Goal: Information Seeking & Learning: Learn about a topic

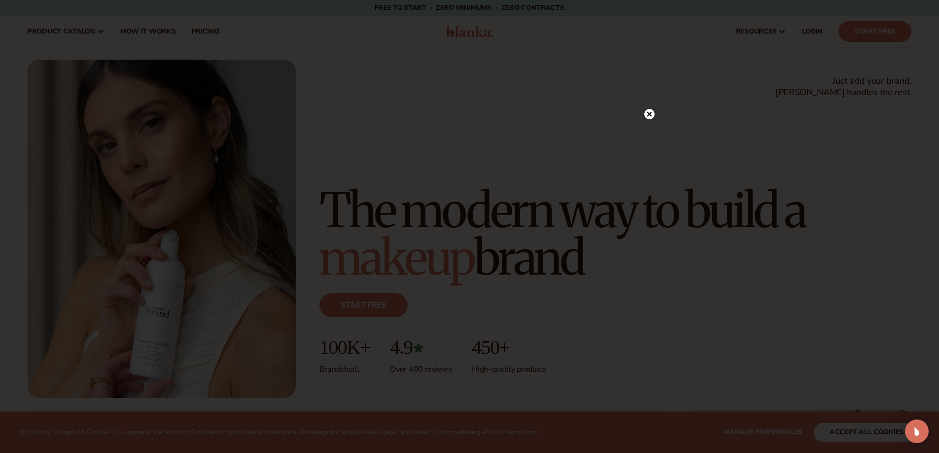
click at [649, 115] on icon at bounding box center [649, 114] width 5 height 5
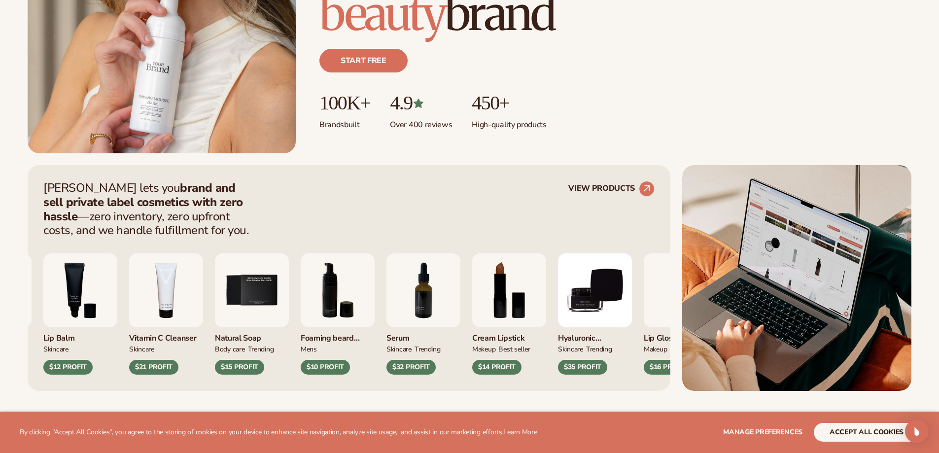
scroll to position [247, 0]
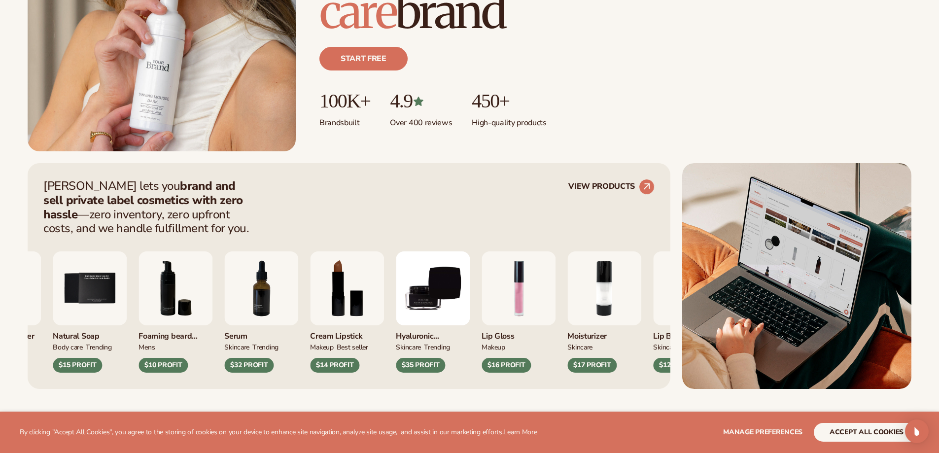
click at [586, 301] on img "2 / 9" at bounding box center [604, 288] width 74 height 74
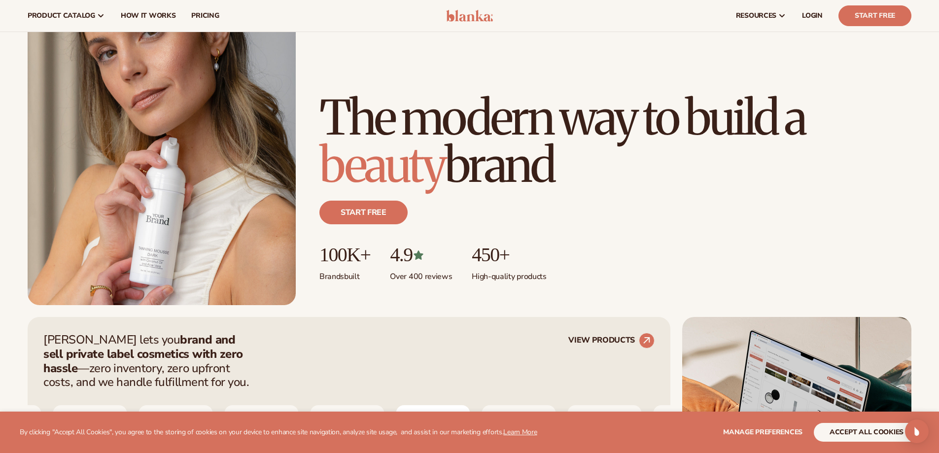
scroll to position [0, 0]
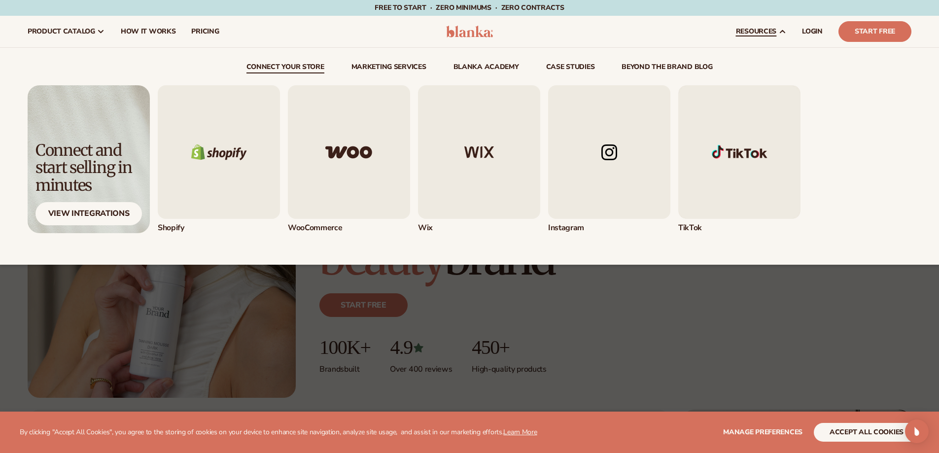
click at [774, 33] on span "resources" at bounding box center [756, 32] width 40 height 8
click at [222, 176] on img "1 / 5" at bounding box center [219, 152] width 122 height 134
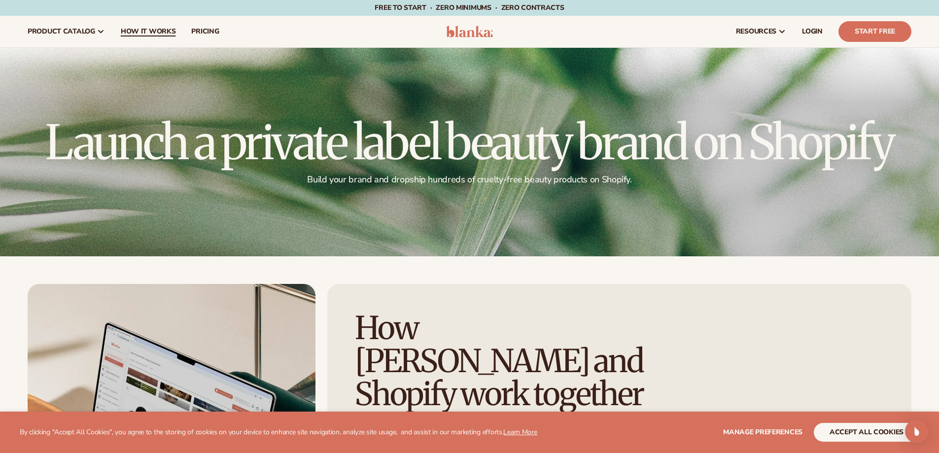
click at [169, 32] on span "How It Works" at bounding box center [148, 32] width 55 height 8
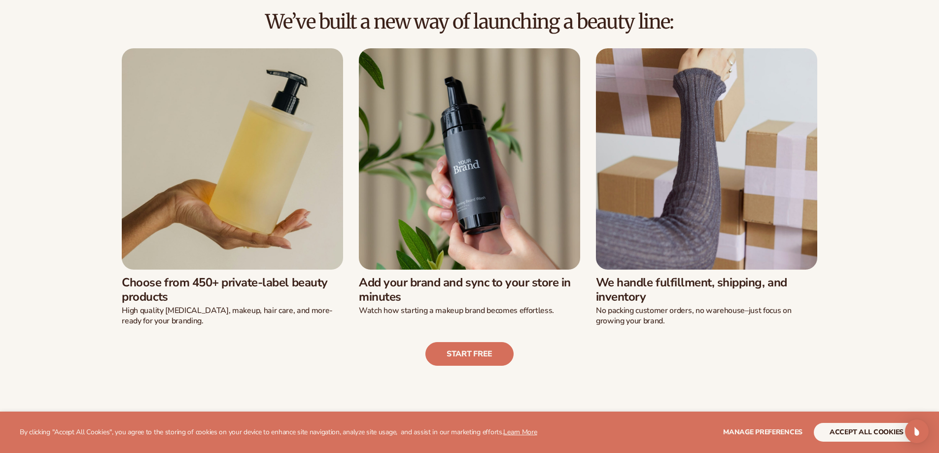
scroll to position [295, 0]
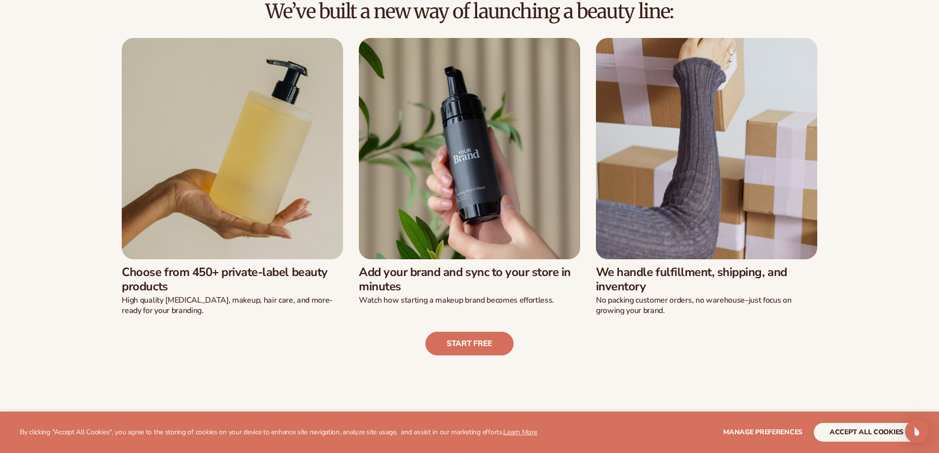
click at [223, 248] on img at bounding box center [232, 148] width 221 height 221
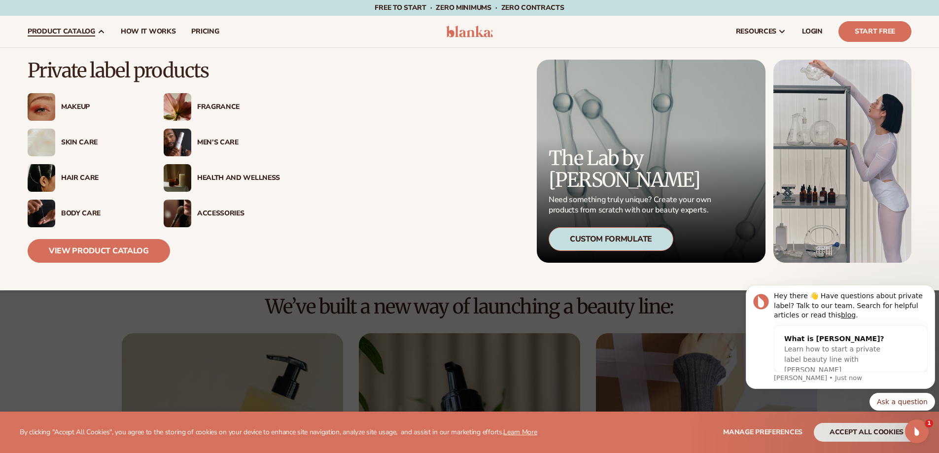
scroll to position [0, 0]
click at [98, 30] on icon at bounding box center [101, 32] width 8 height 8
click at [71, 177] on div "Hair Care" at bounding box center [102, 178] width 83 height 8
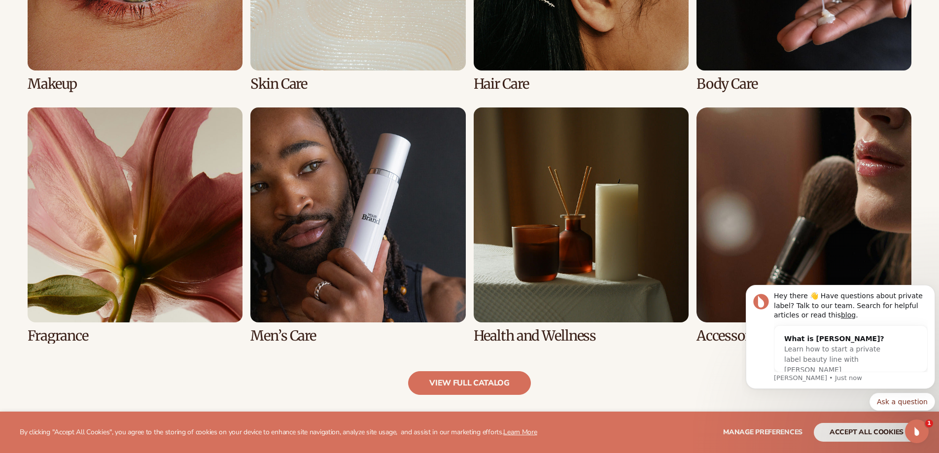
scroll to position [887, 0]
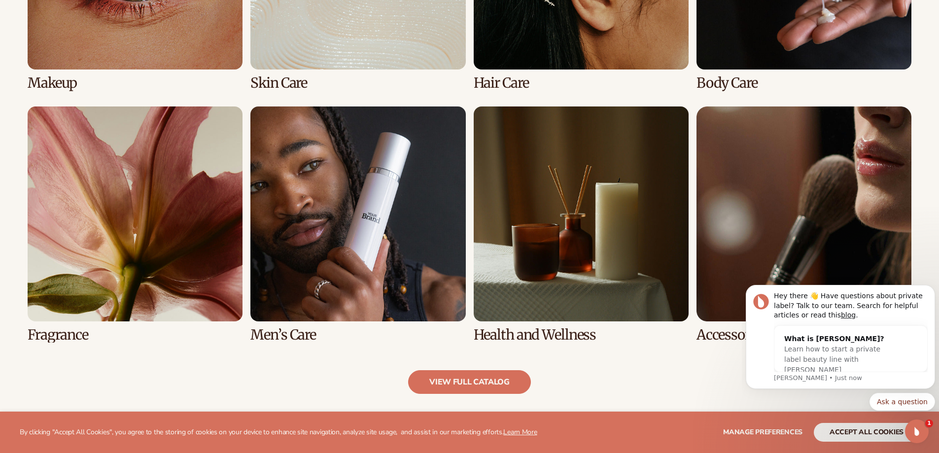
click at [174, 239] on link "5 / 8" at bounding box center [135, 224] width 215 height 236
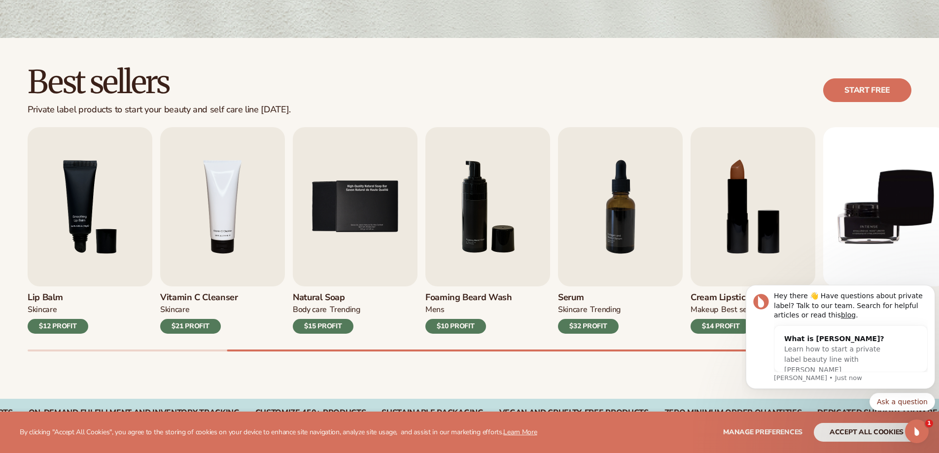
scroll to position [247, 0]
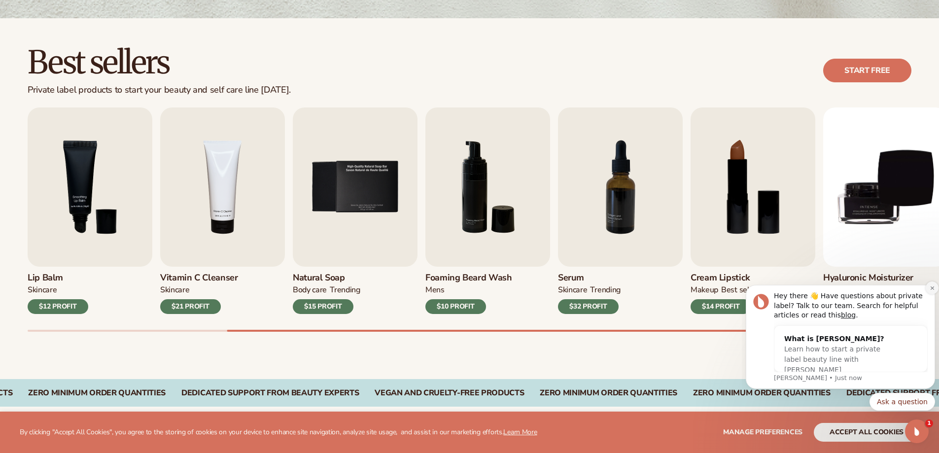
click at [934, 287] on icon "Dismiss notification" at bounding box center [932, 287] width 5 height 5
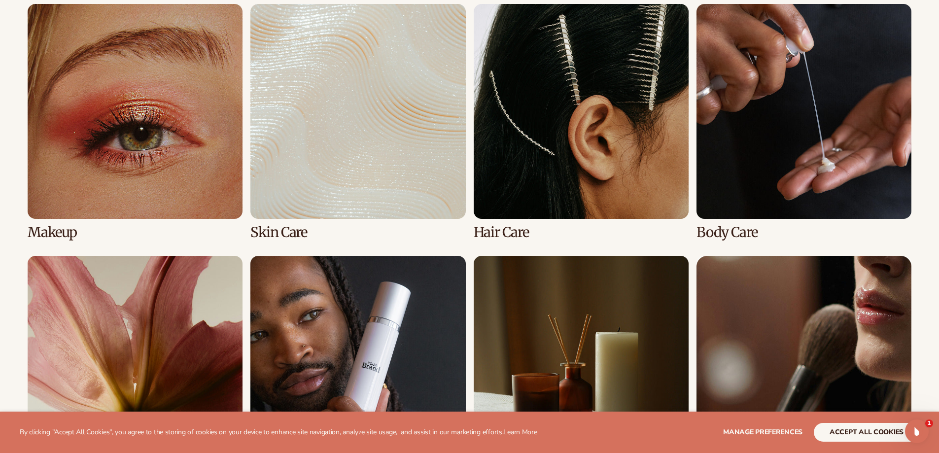
click at [799, 186] on link "4 / 8" at bounding box center [804, 122] width 215 height 236
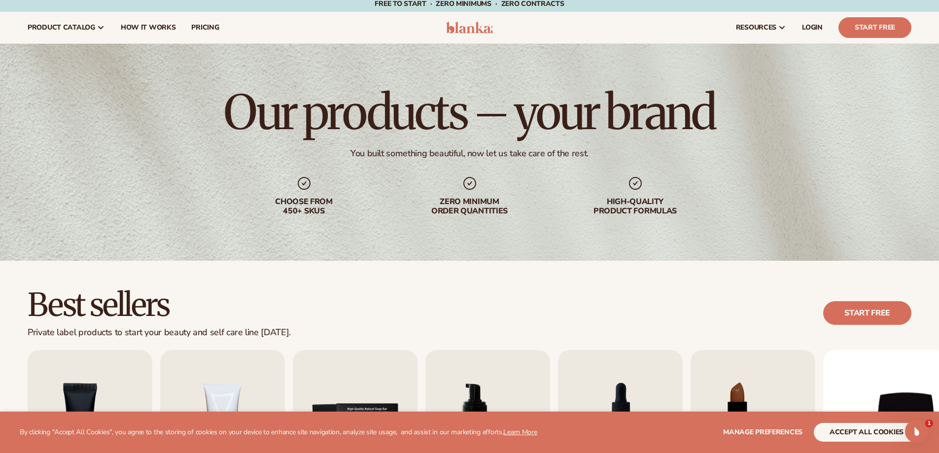
scroll to position [0, 0]
